Goal: Task Accomplishment & Management: Complete application form

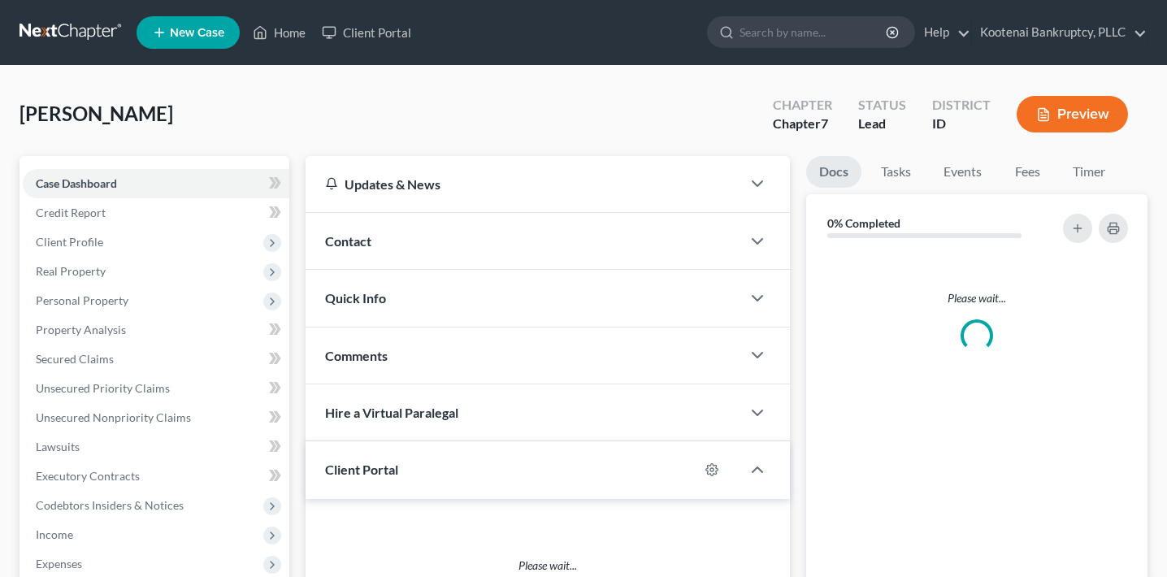
click at [1069, 106] on button "Preview" at bounding box center [1071, 114] width 111 height 37
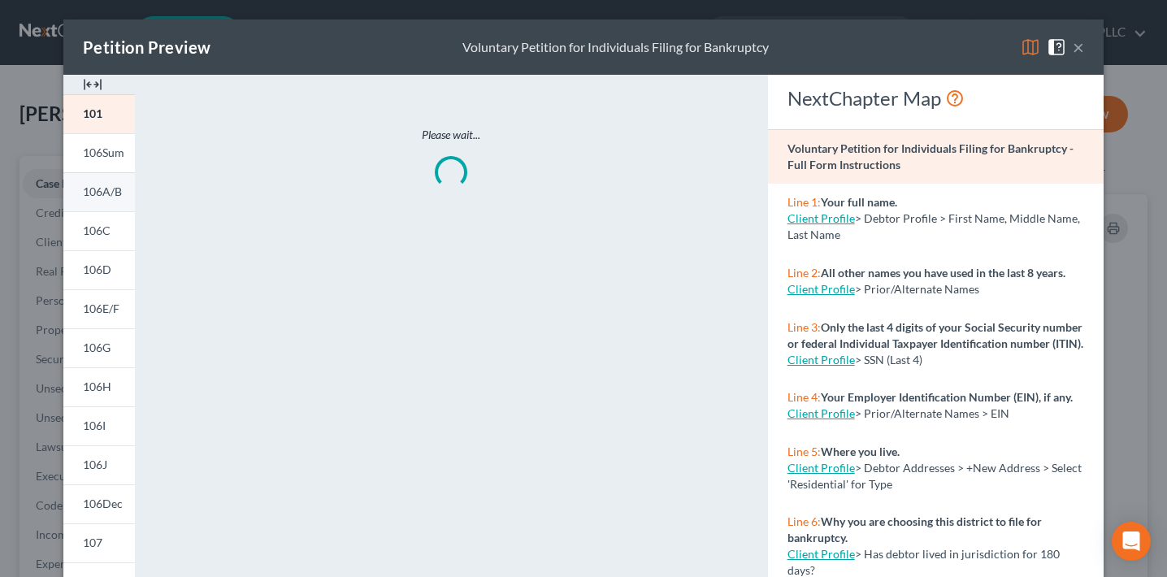
click at [107, 208] on link "106A/B" at bounding box center [99, 191] width 72 height 39
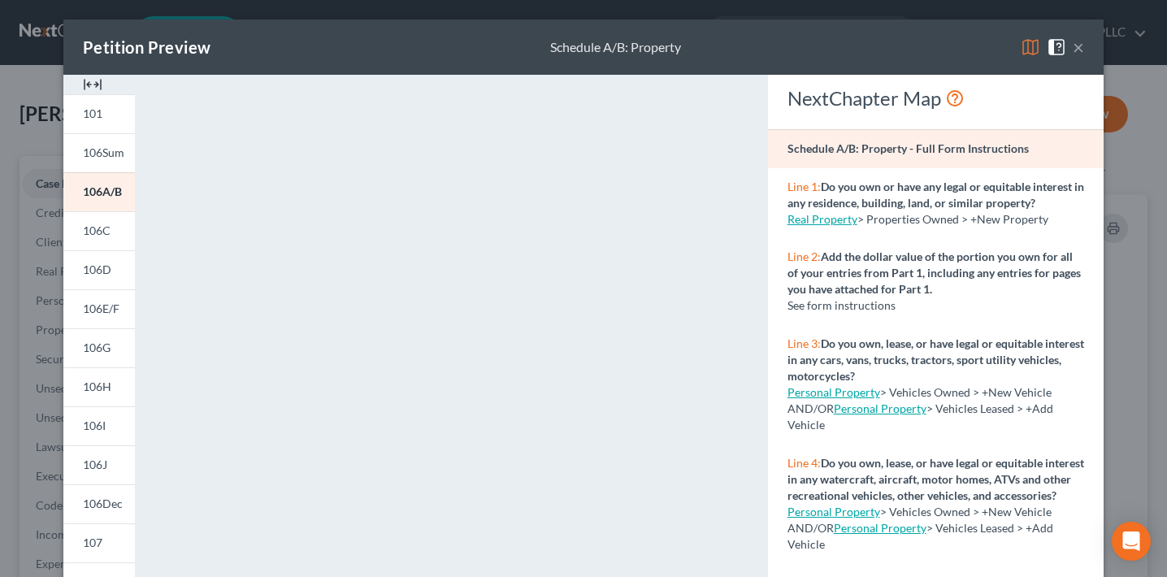
scroll to position [4, 0]
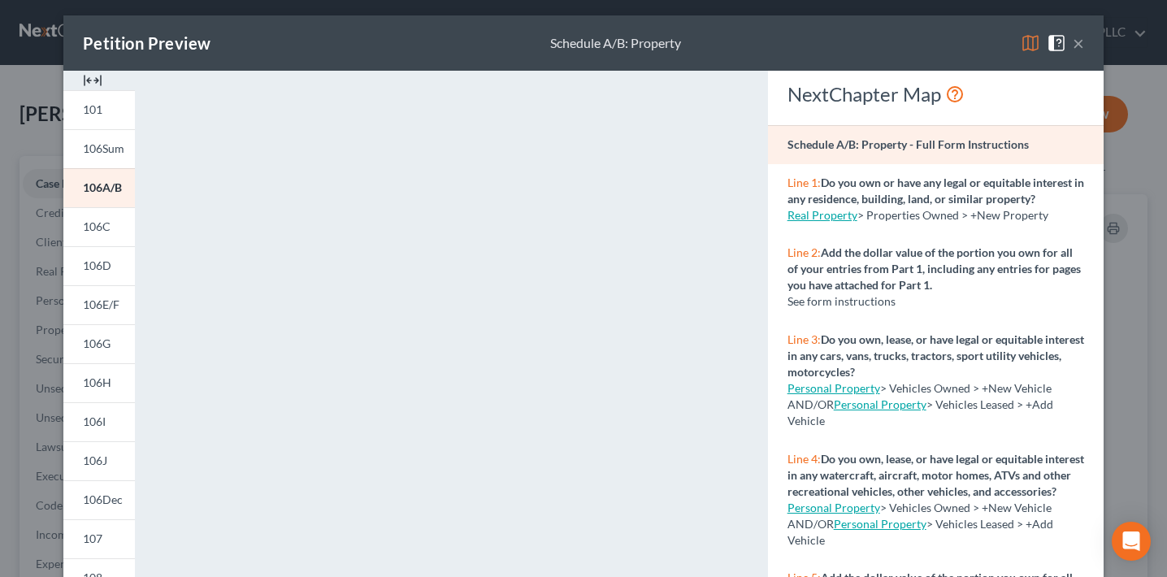
click at [1124, 193] on div "Petition Preview Schedule A/B: Property × 101 106Sum 106A/B 106C 106D 106E/F 10…" at bounding box center [583, 288] width 1167 height 577
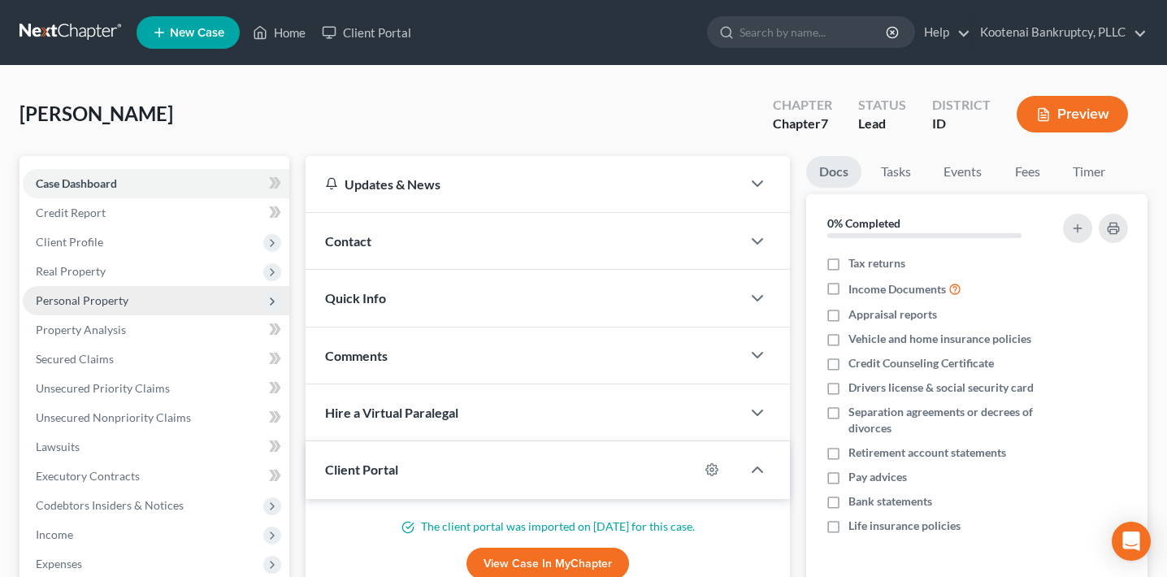
click at [72, 293] on span "Personal Property" at bounding box center [82, 300] width 93 height 14
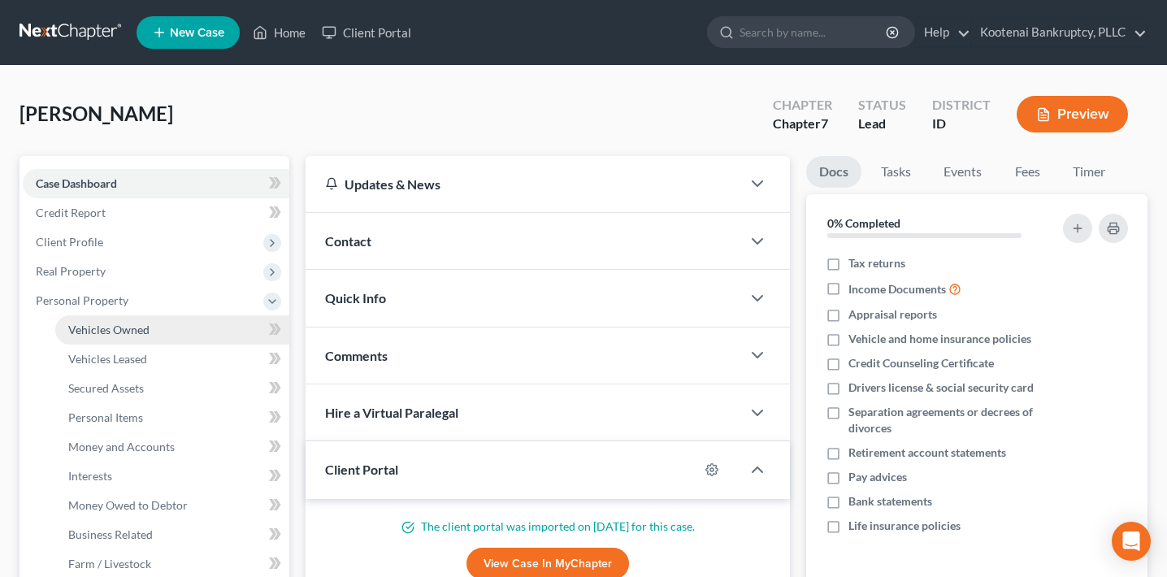
click at [89, 328] on span "Vehicles Owned" at bounding box center [108, 330] width 81 height 14
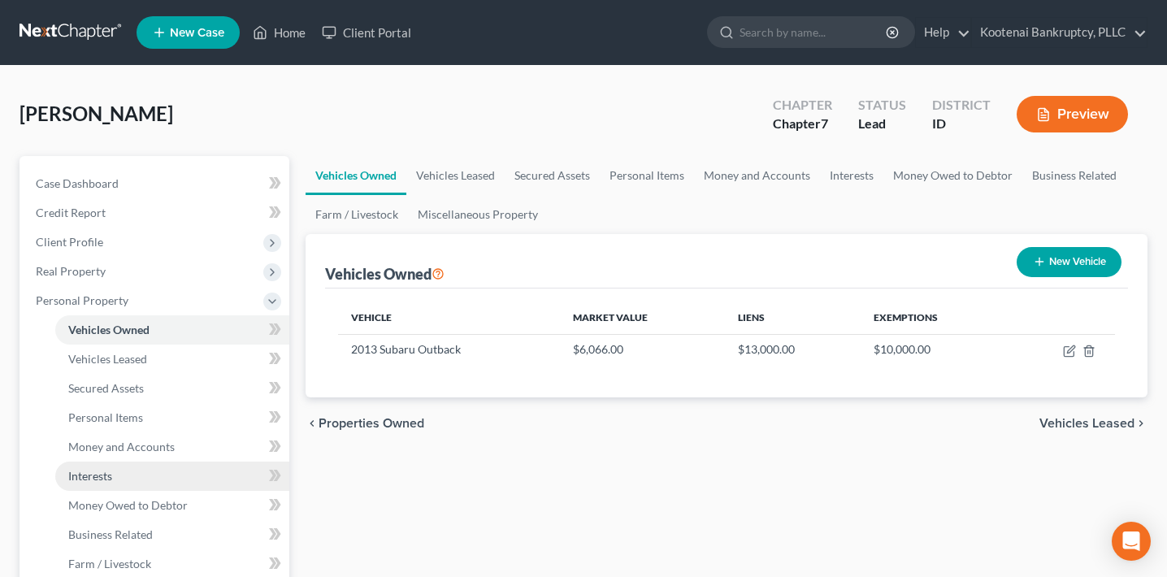
click at [88, 483] on link "Interests" at bounding box center [172, 476] width 234 height 29
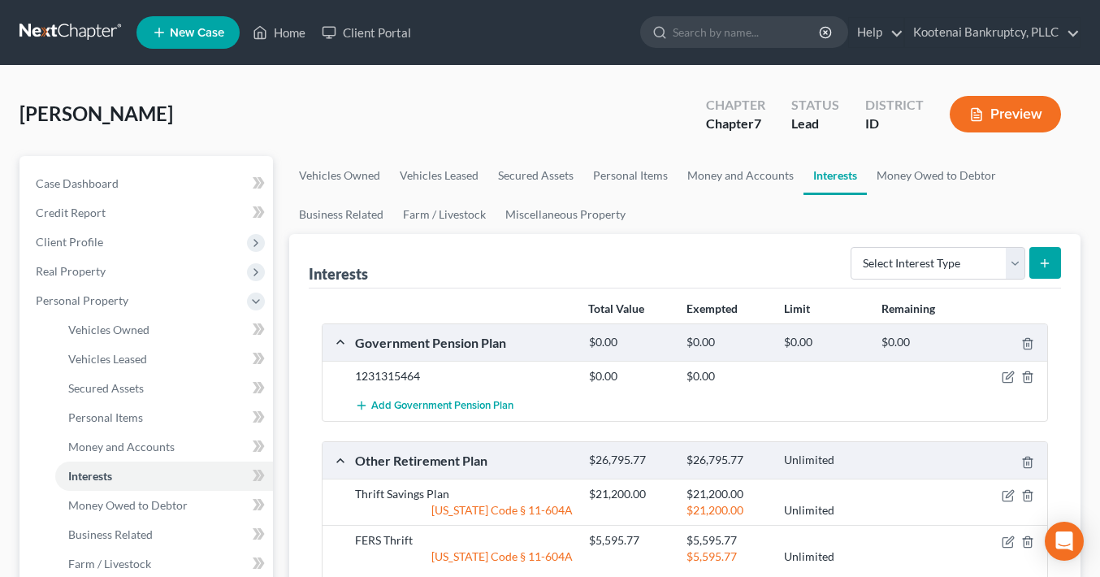
click at [1017, 109] on button "Preview" at bounding box center [1005, 114] width 111 height 37
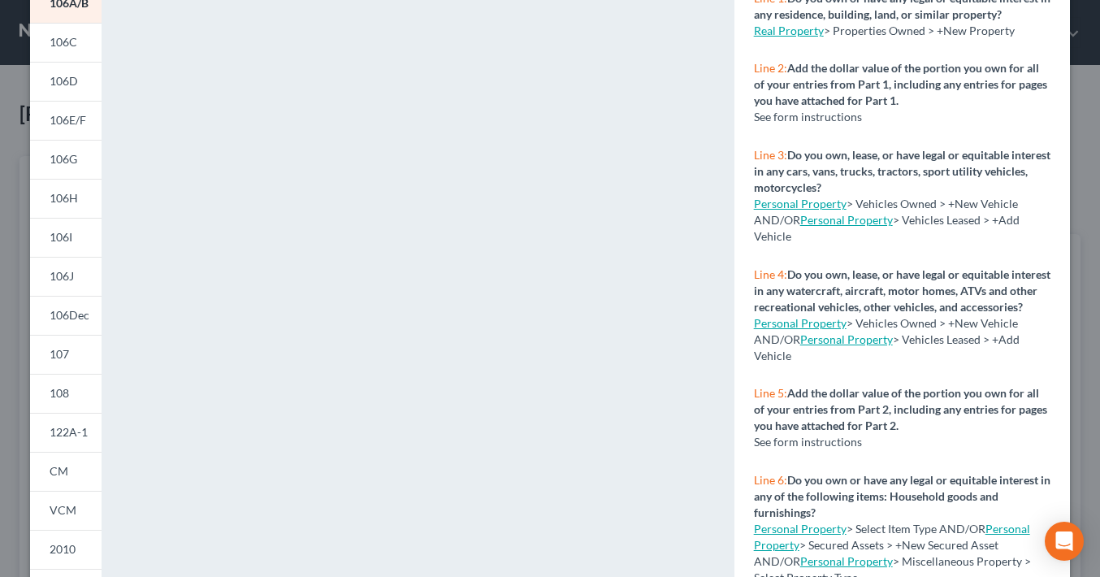
scroll to position [339, 0]
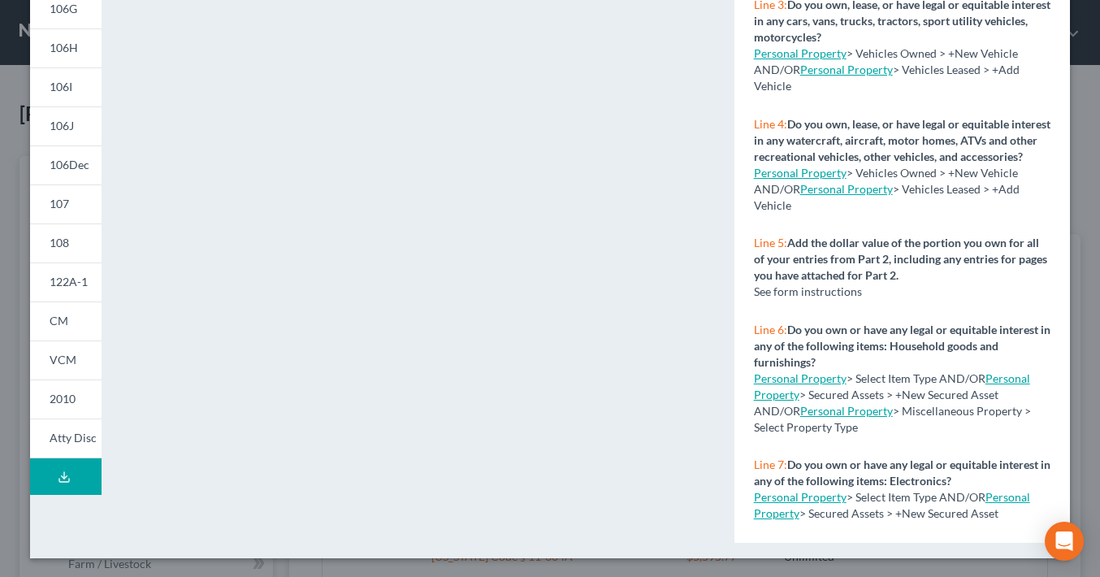
click at [19, 397] on div "Petition Preview Schedule A/B: Property × 101 106Sum 106A/B 106C 106D 106E/F 10…" at bounding box center [550, 288] width 1100 height 577
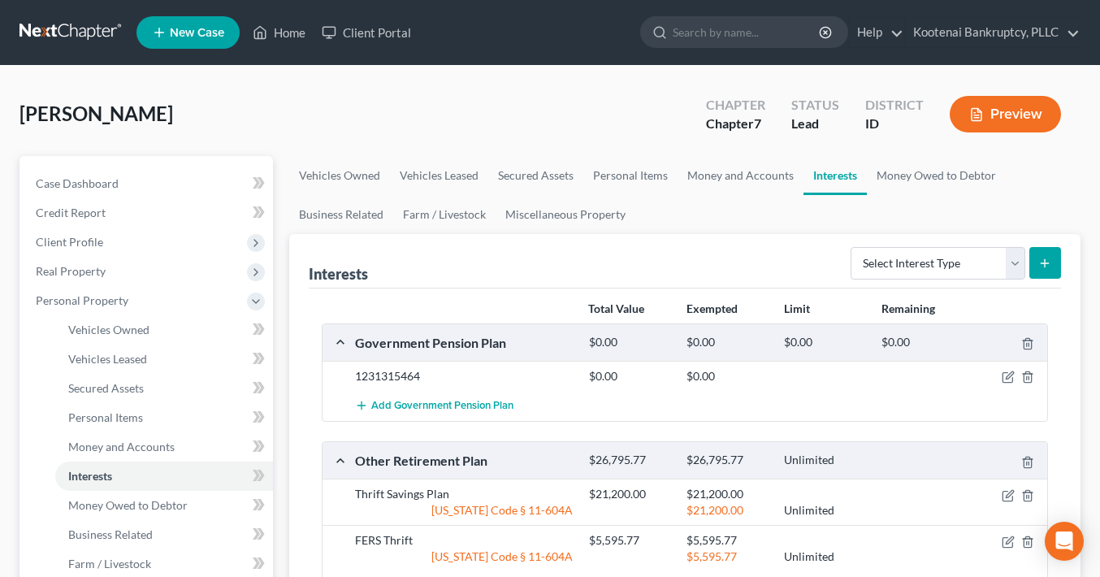
click at [998, 108] on button "Preview" at bounding box center [1005, 114] width 111 height 37
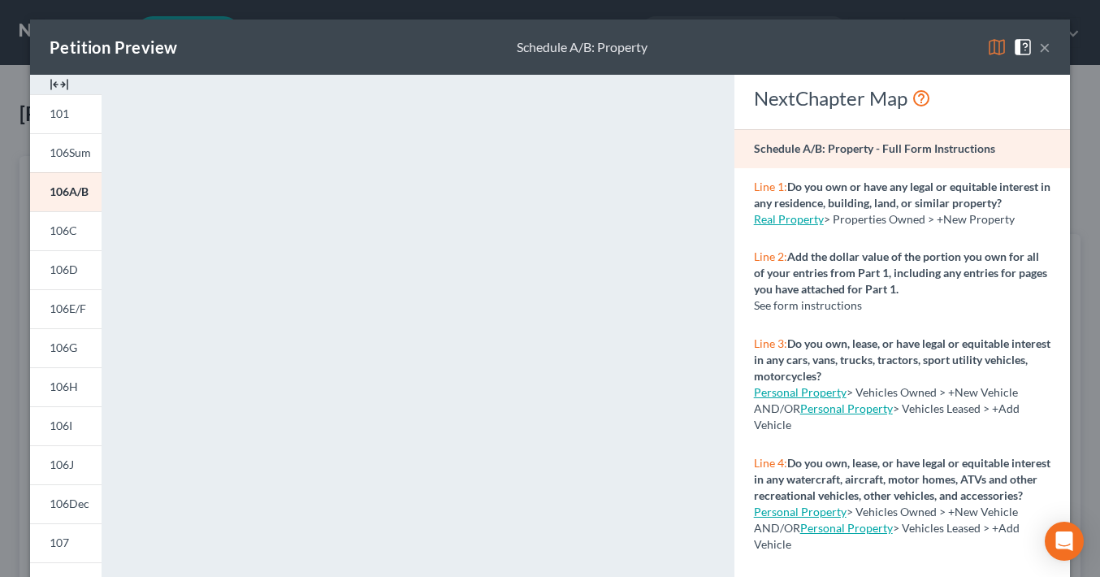
scroll to position [10, 0]
